Goal: Find specific page/section: Find specific page/section

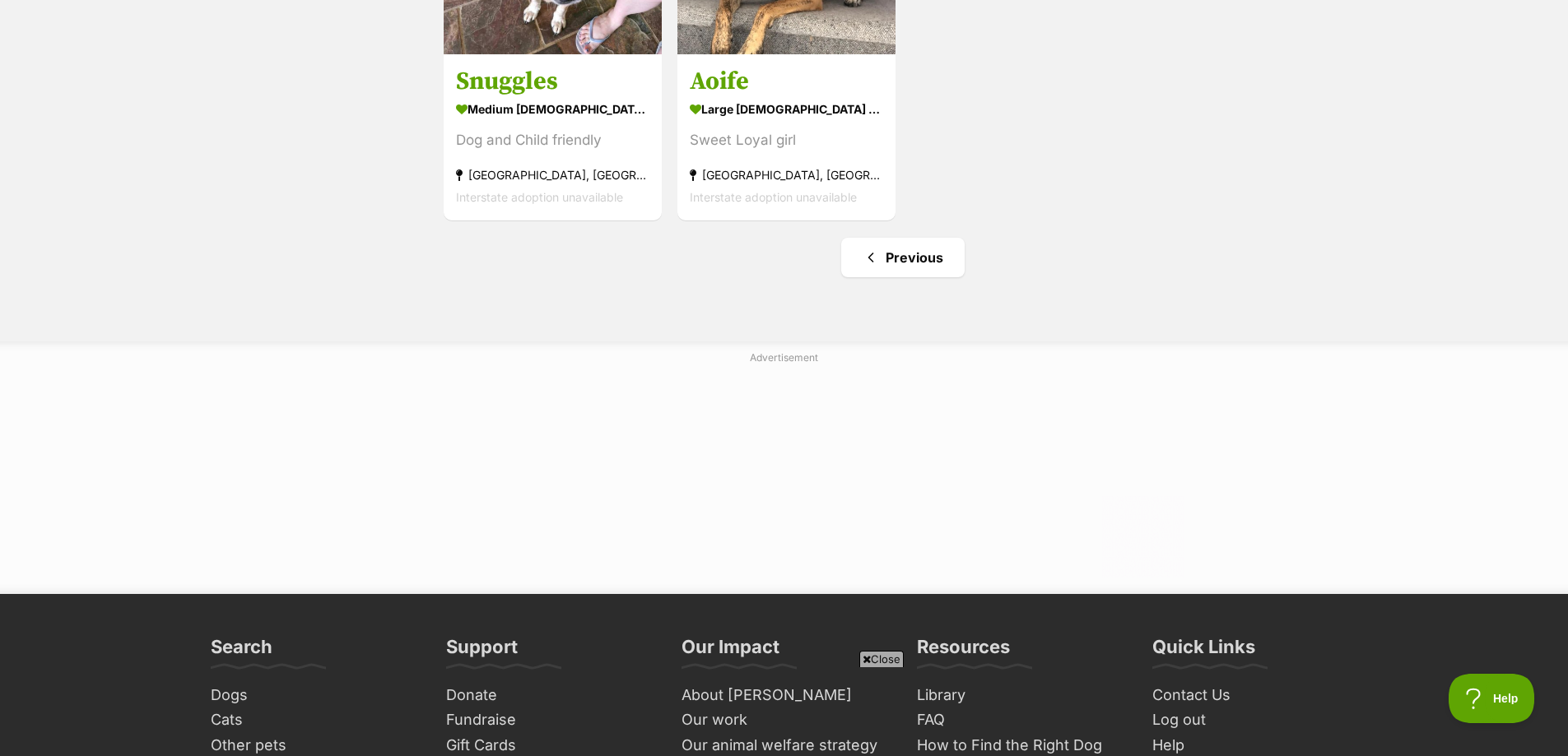
scroll to position [1553, 0]
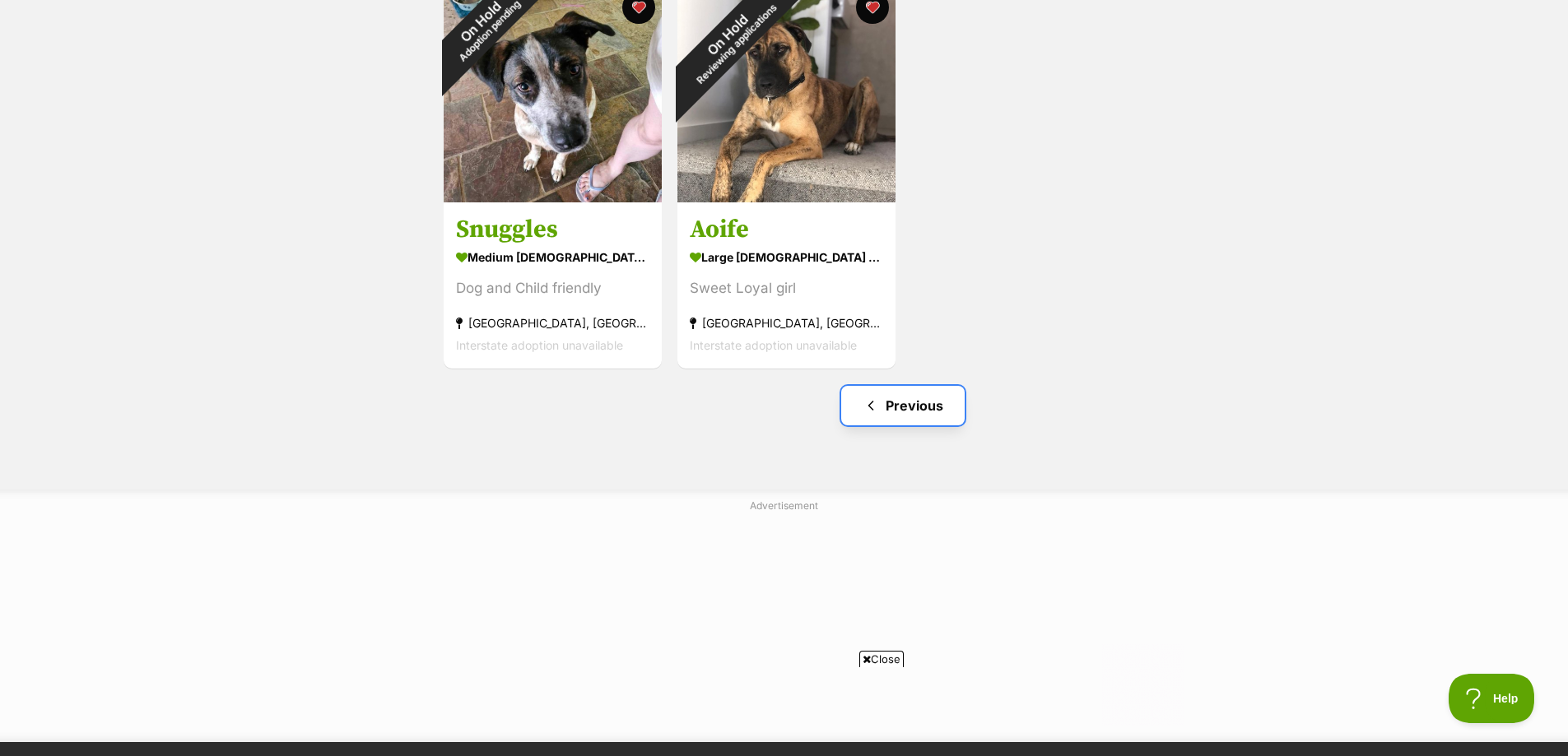
click at [904, 413] on link "Previous" at bounding box center [903, 406] width 124 height 40
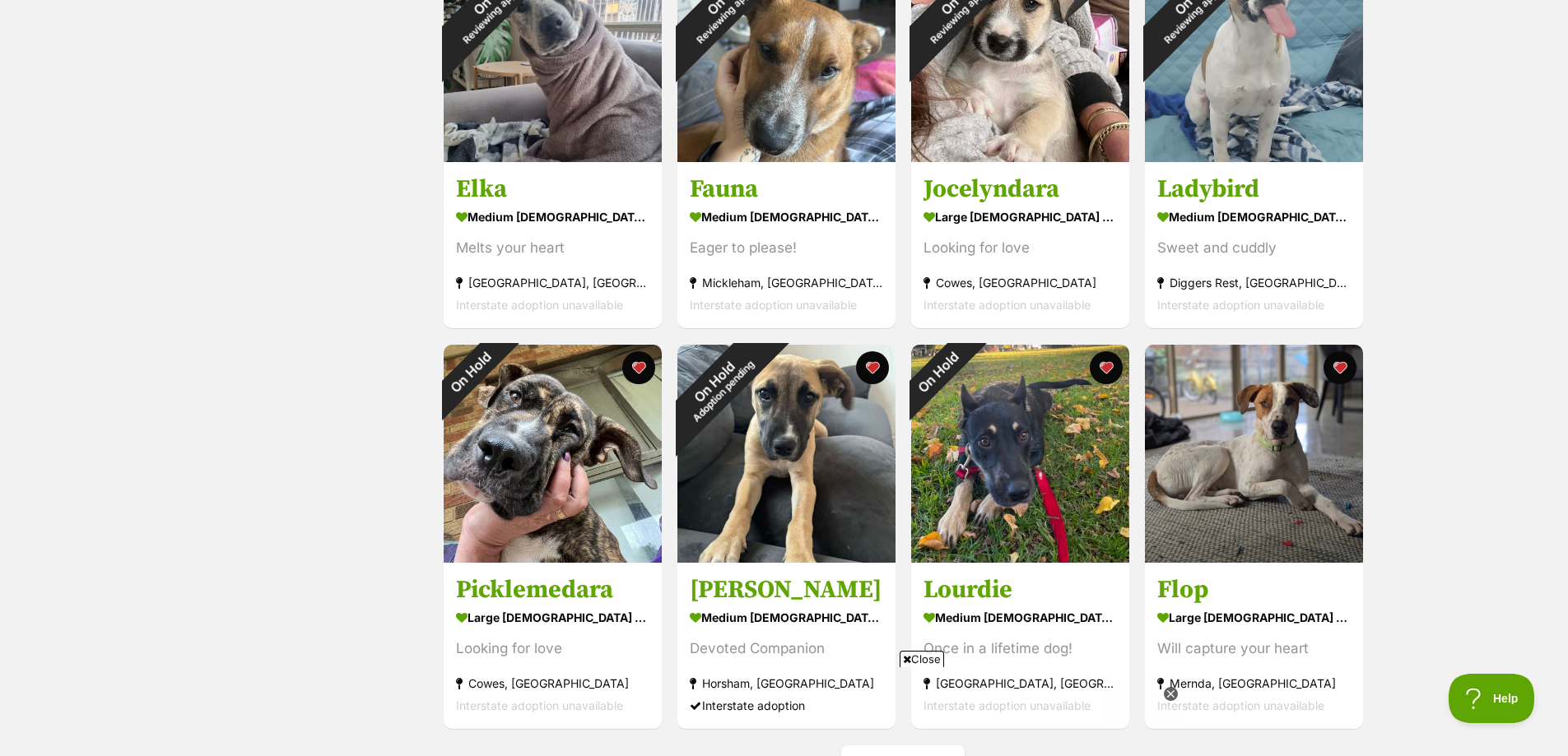
scroll to position [6007, 0]
